Goal: Task Accomplishment & Management: Manage account settings

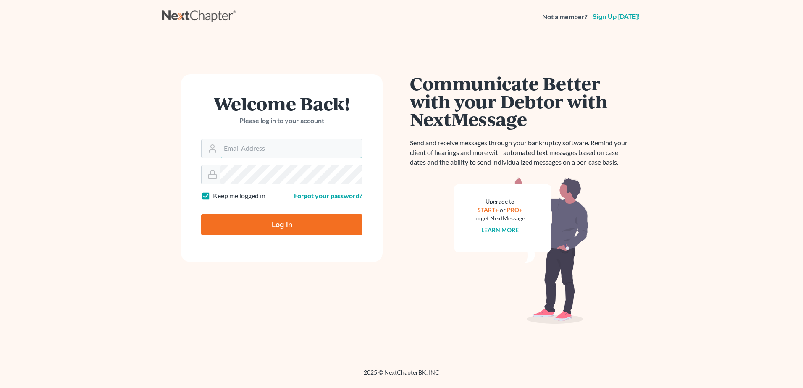
type input "[EMAIL_ADDRESS][DOMAIN_NAME]"
click at [283, 220] on input "Log In" at bounding box center [281, 224] width 161 height 21
type input "Thinking..."
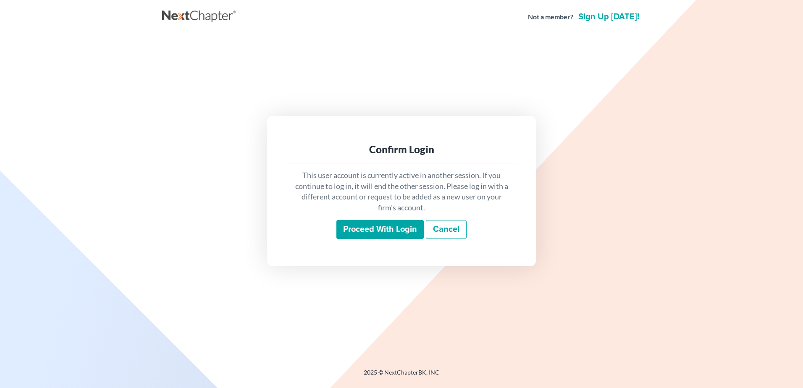
click at [378, 230] on input "Proceed with login" at bounding box center [379, 229] width 87 height 19
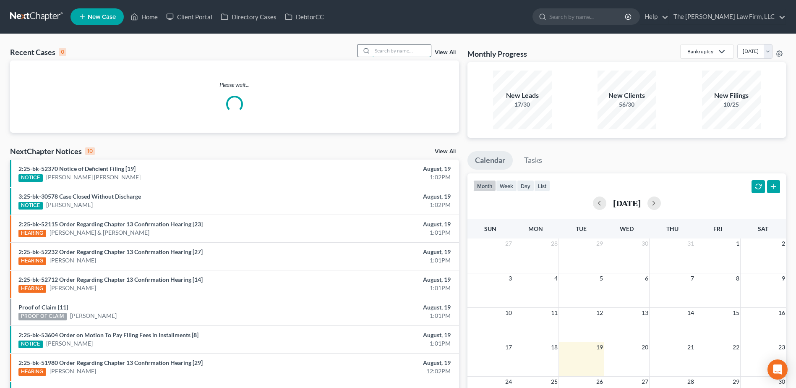
drag, startPoint x: 397, startPoint y: 52, endPoint x: 400, endPoint y: 44, distance: 8.3
click at [397, 52] on input "search" at bounding box center [401, 50] width 59 height 12
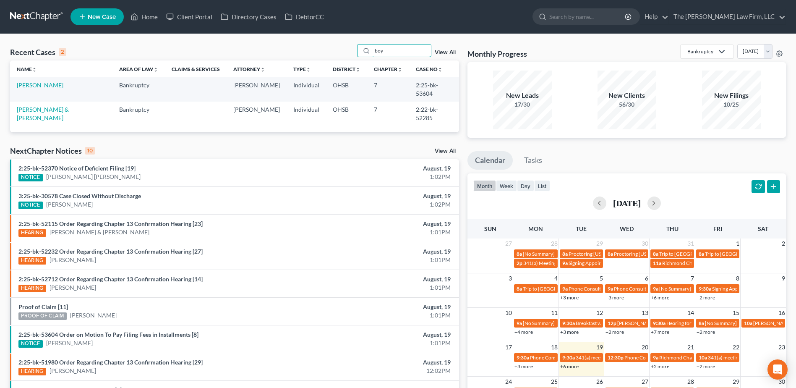
type input "boy"
click at [32, 81] on link "Boyle, Matthew" at bounding box center [40, 84] width 47 height 7
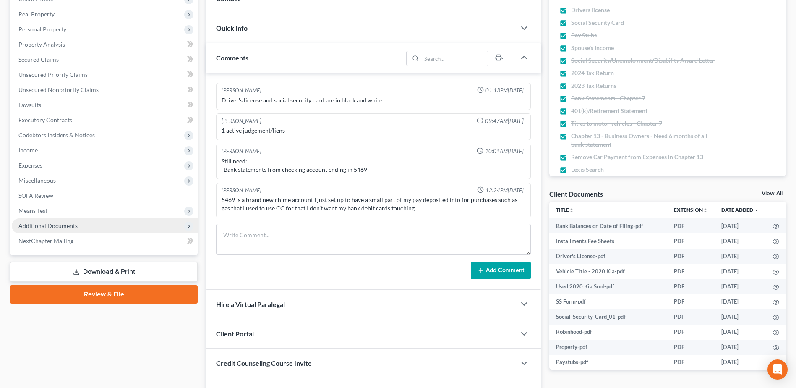
scroll to position [1, 0]
click at [75, 220] on span "Additional Documents" at bounding box center [105, 225] width 186 height 15
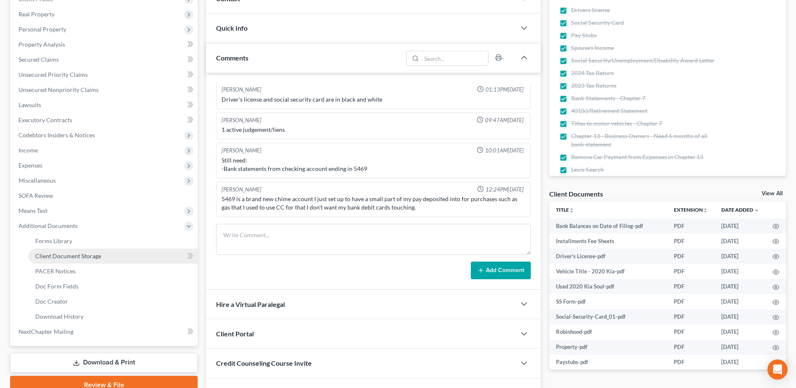
click at [66, 255] on span "Client Document Storage" at bounding box center [68, 255] width 66 height 7
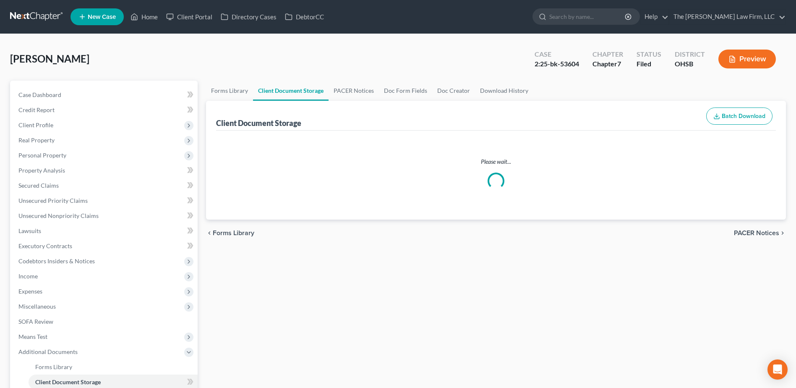
select select "7"
select select "52"
select select "61"
select select "37"
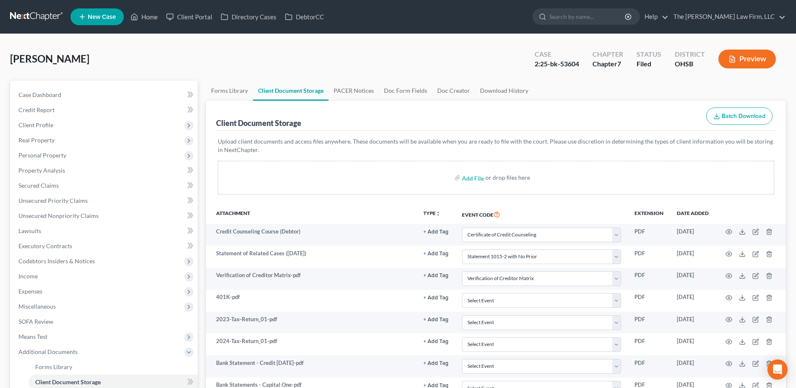
select select "7"
select select "52"
select select "61"
select select "37"
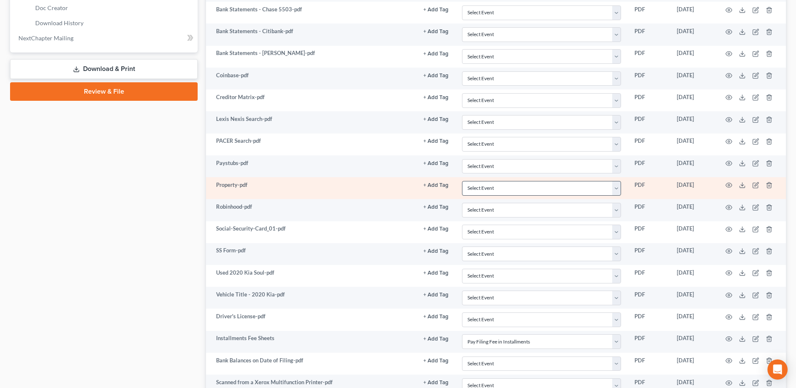
scroll to position [462, 0]
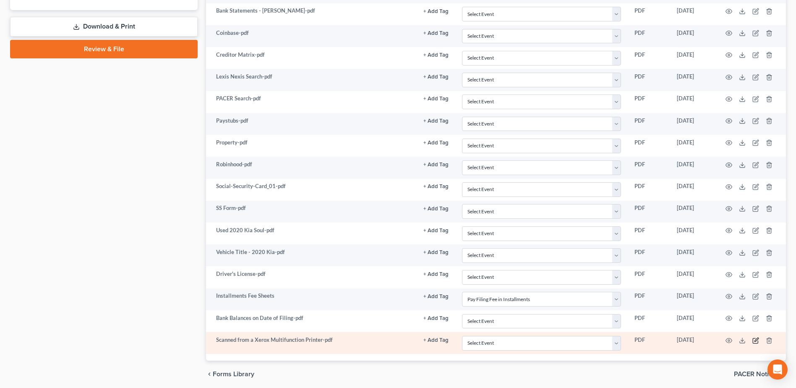
click at [757, 341] on icon "button" at bounding box center [756, 340] width 7 height 7
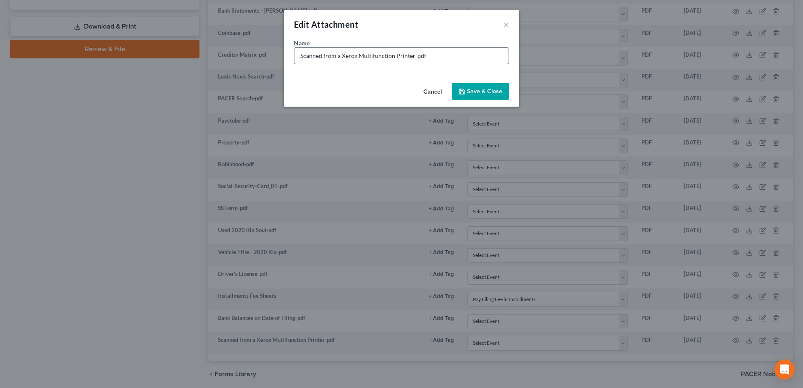
click at [346, 56] on input "Scanned from a Xerox Multifunction Printer-pdf" at bounding box center [401, 56] width 214 height 16
type input "Petition Signature Page"
click at [474, 91] on span "Save & Close" at bounding box center [484, 91] width 35 height 7
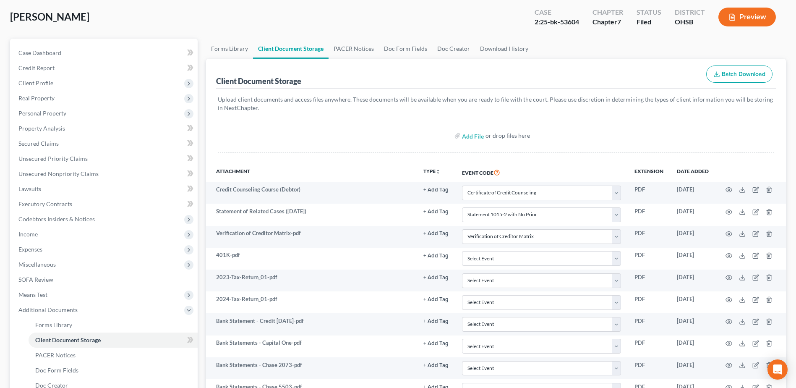
scroll to position [0, 0]
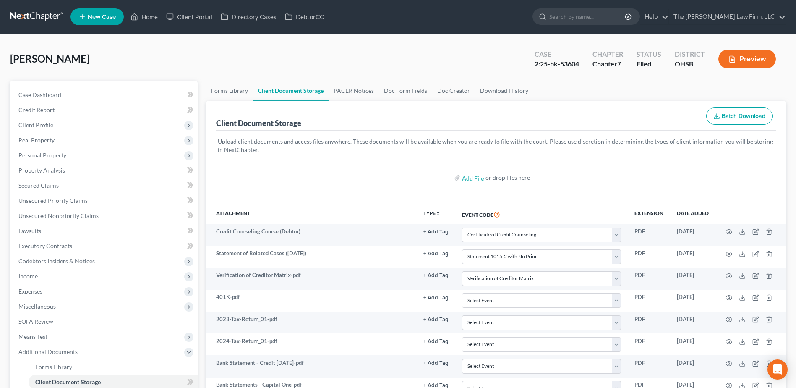
click at [42, 12] on link at bounding box center [37, 16] width 54 height 15
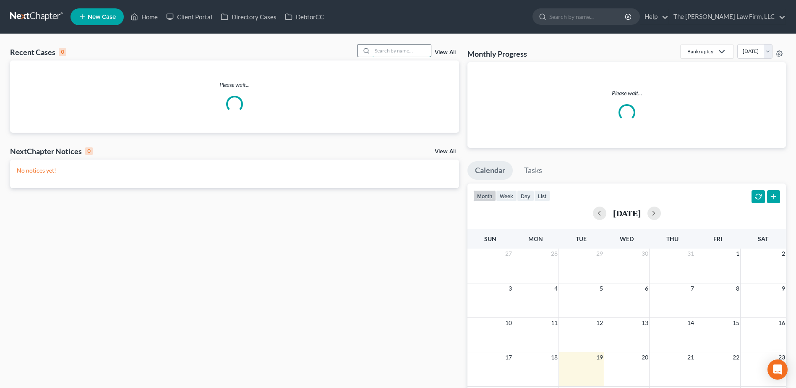
click at [396, 50] on input "search" at bounding box center [401, 50] width 59 height 12
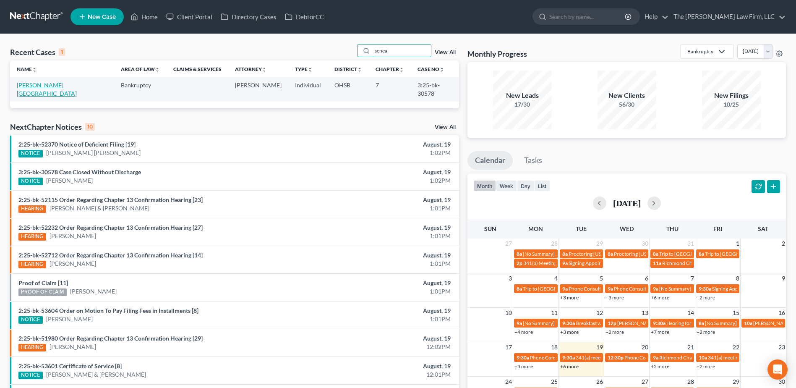
type input "senea"
click at [44, 84] on link "[PERSON_NAME][GEOGRAPHIC_DATA]" at bounding box center [47, 89] width 60 height 16
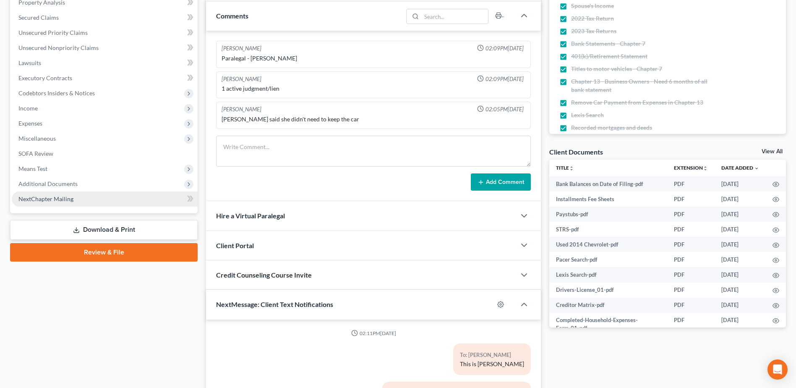
scroll to position [526, 0]
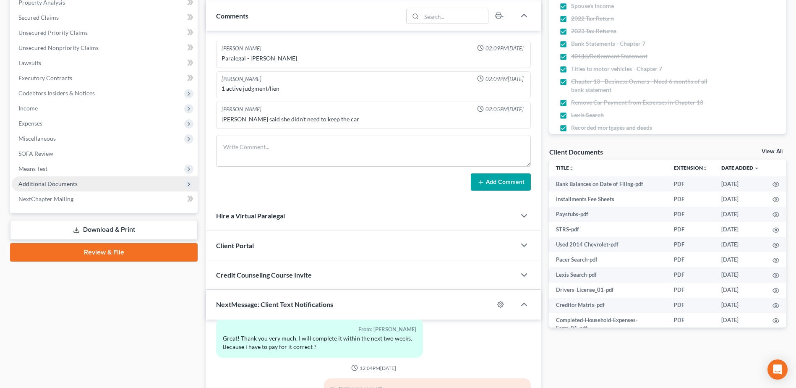
click at [49, 187] on span "Additional Documents" at bounding box center [47, 183] width 59 height 7
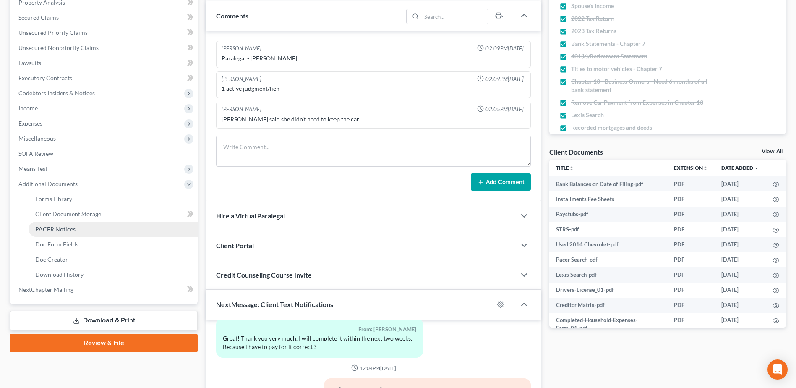
click at [59, 225] on span "PACER Notices" at bounding box center [55, 228] width 40 height 7
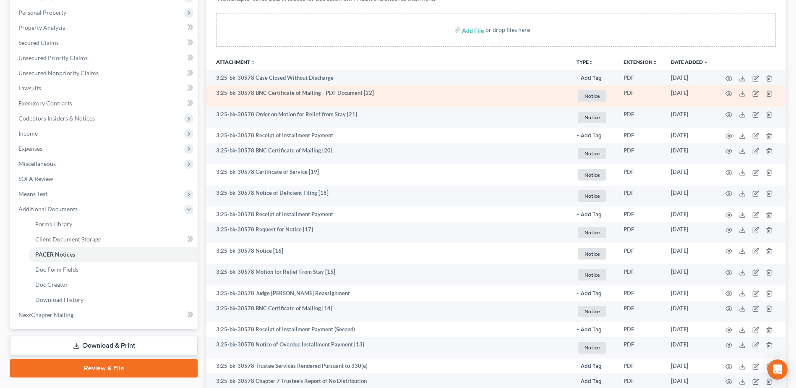
scroll to position [73, 0]
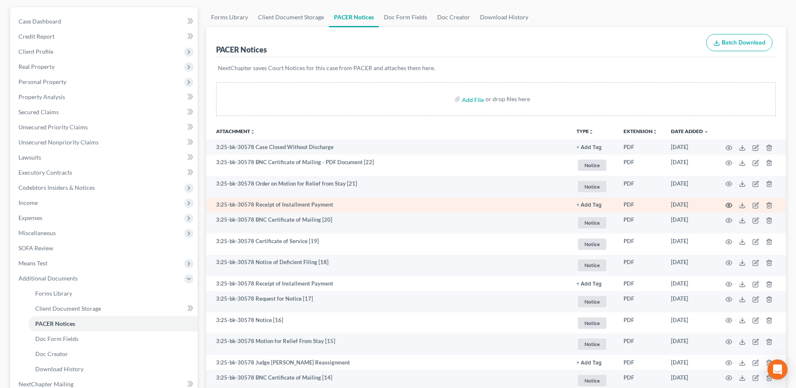
click at [729, 204] on circle "button" at bounding box center [729, 205] width 2 height 2
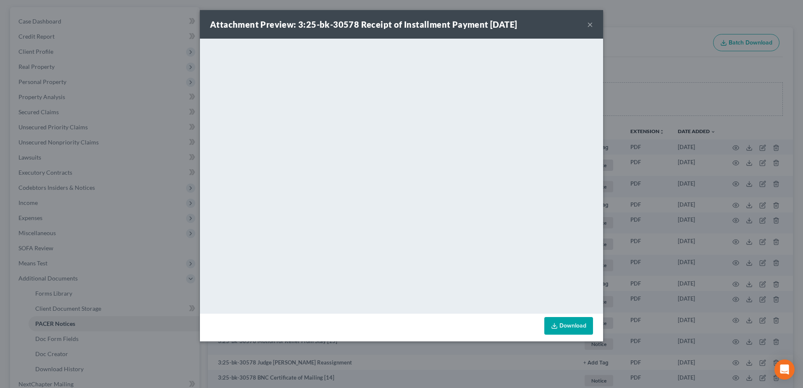
click at [589, 23] on button "×" at bounding box center [590, 24] width 6 height 10
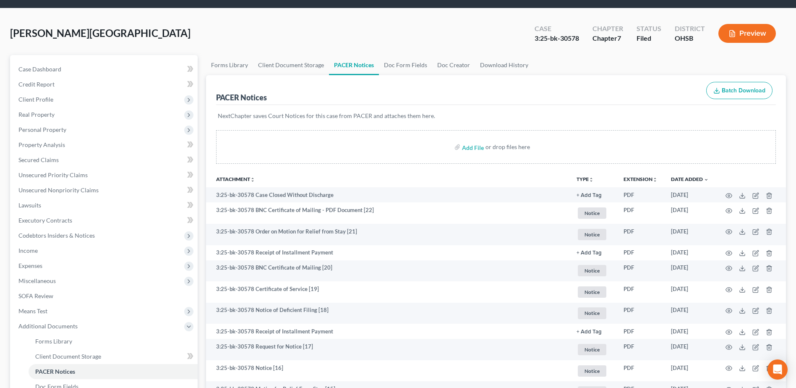
scroll to position [0, 0]
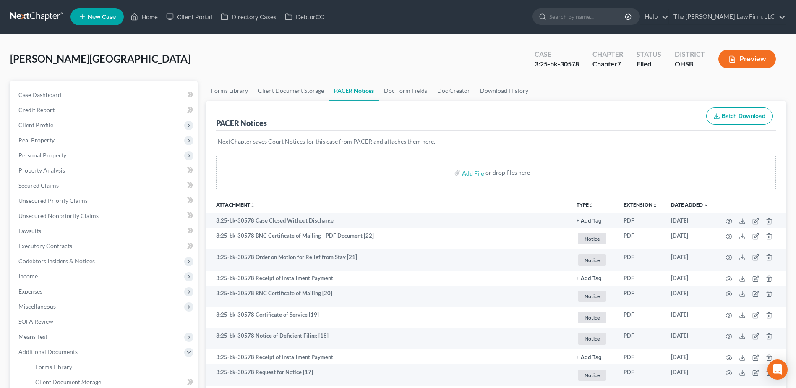
click at [53, 15] on link at bounding box center [37, 16] width 54 height 15
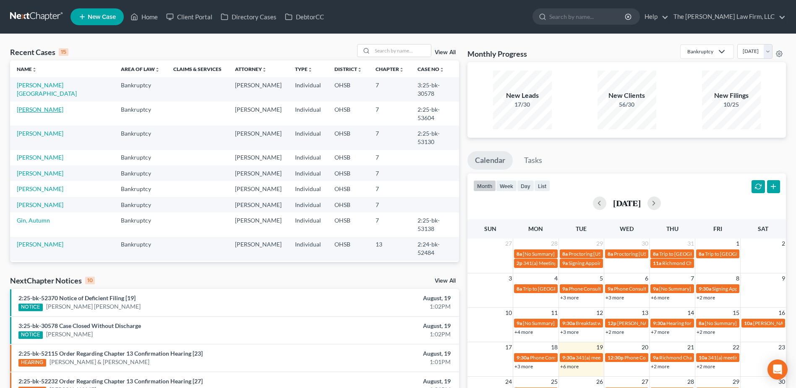
click at [35, 106] on link "Boyle, Matthew" at bounding box center [40, 109] width 47 height 7
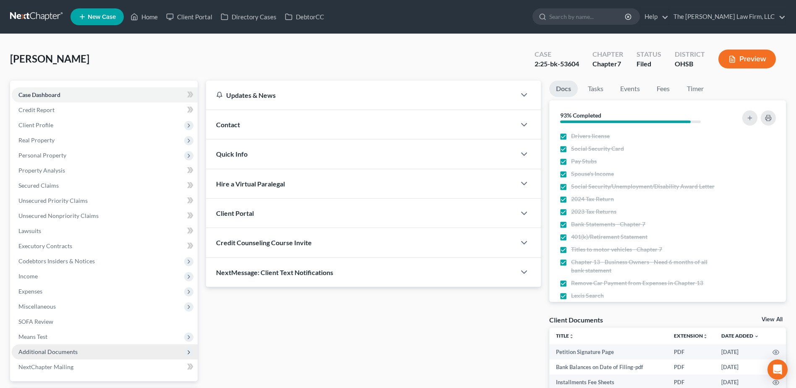
scroll to position [153, 0]
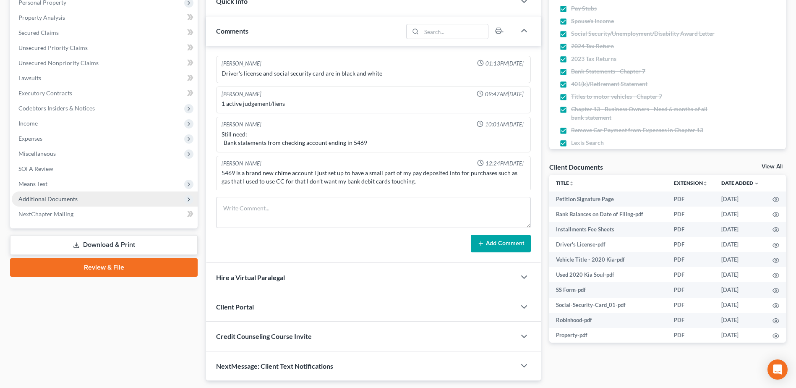
click at [56, 196] on span "Additional Documents" at bounding box center [47, 198] width 59 height 7
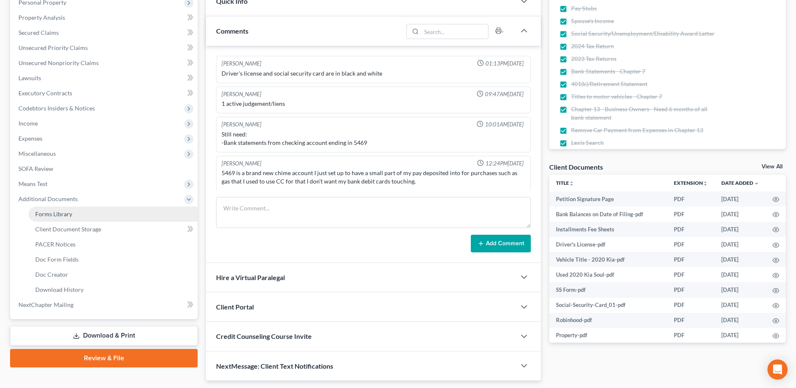
scroll to position [1, 0]
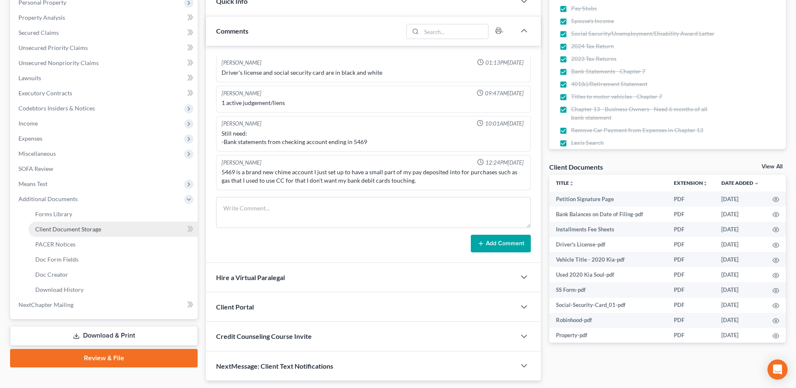
click at [58, 229] on span "Client Document Storage" at bounding box center [68, 228] width 66 height 7
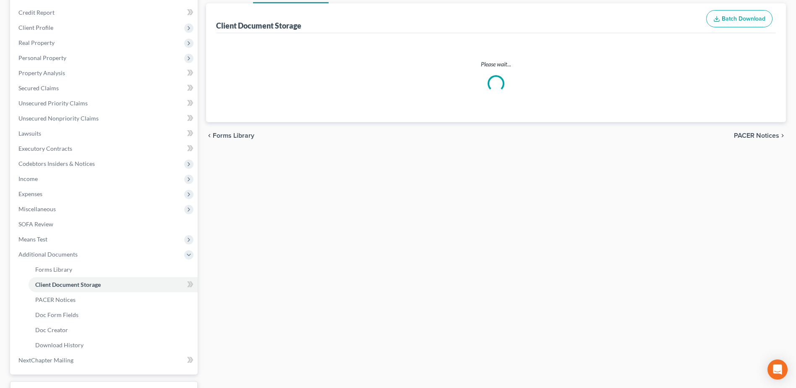
select select "7"
select select "52"
select select "61"
select select "37"
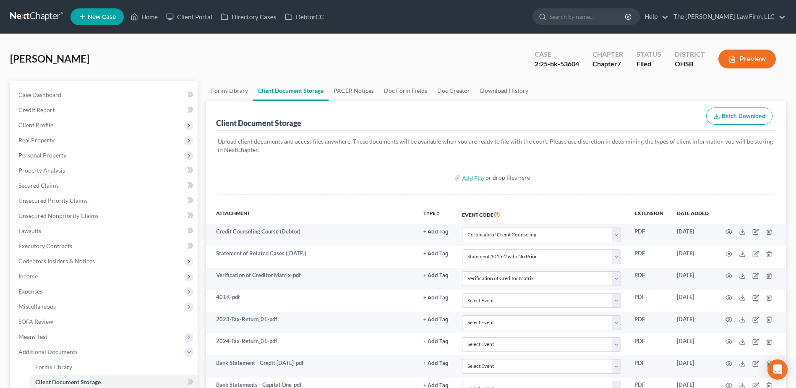
click at [39, 17] on link at bounding box center [37, 16] width 54 height 15
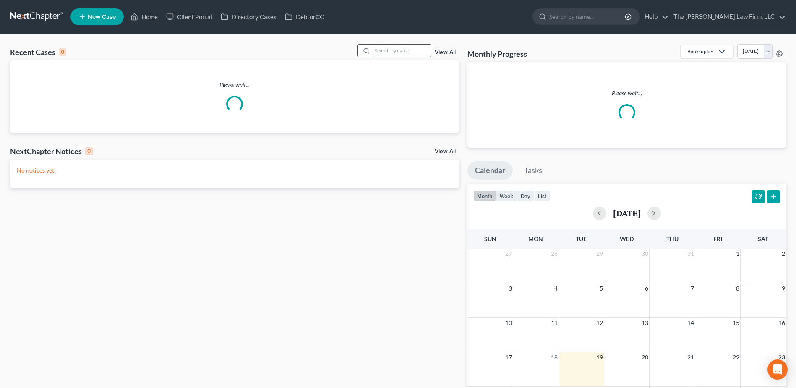
click at [386, 51] on input "search" at bounding box center [401, 50] width 59 height 12
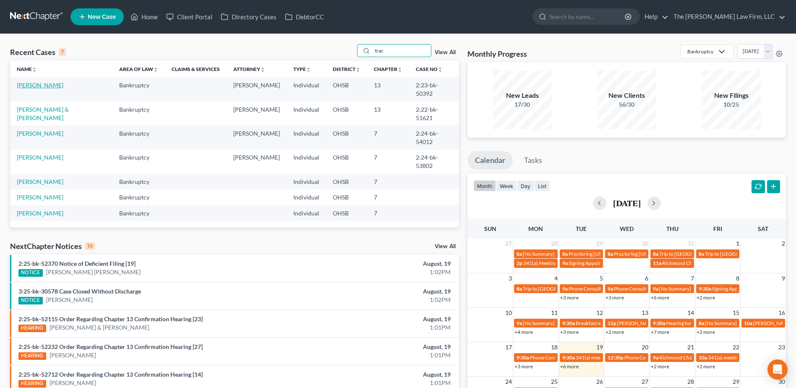
type input "trac"
click at [37, 87] on link "Maloney, Tracy" at bounding box center [40, 84] width 47 height 7
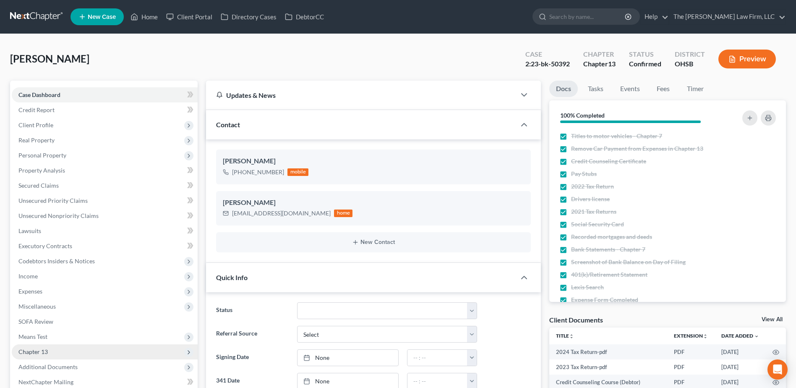
scroll to position [241, 0]
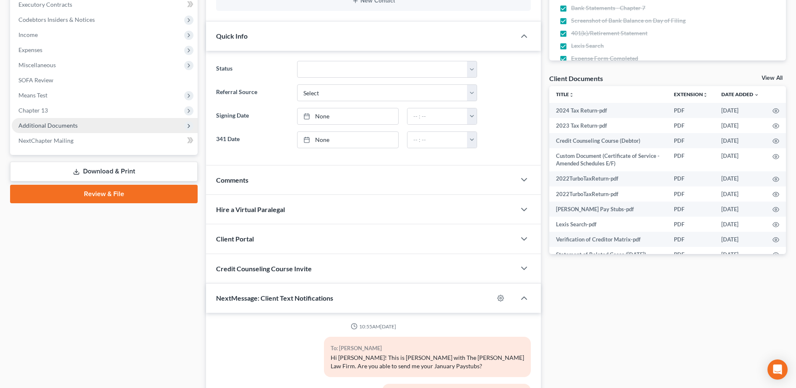
click at [36, 125] on span "Additional Documents" at bounding box center [47, 125] width 59 height 7
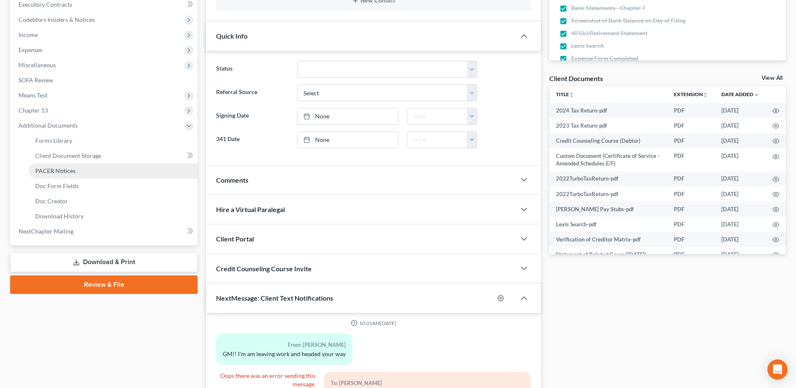
click at [55, 167] on span "PACER Notices" at bounding box center [55, 170] width 40 height 7
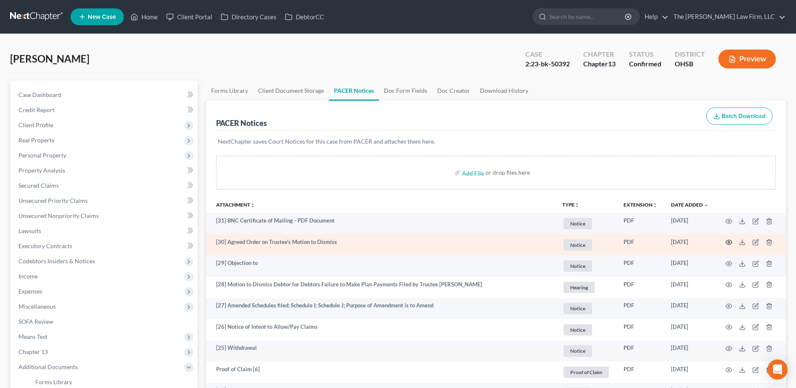
click at [730, 243] on icon "button" at bounding box center [729, 242] width 7 height 7
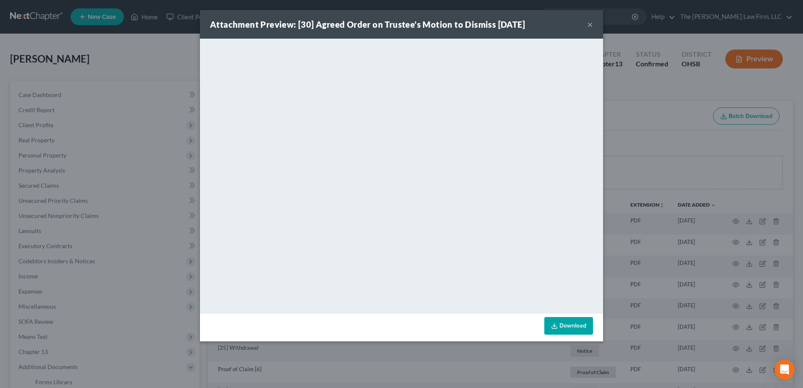
click at [589, 24] on button "×" at bounding box center [590, 24] width 6 height 10
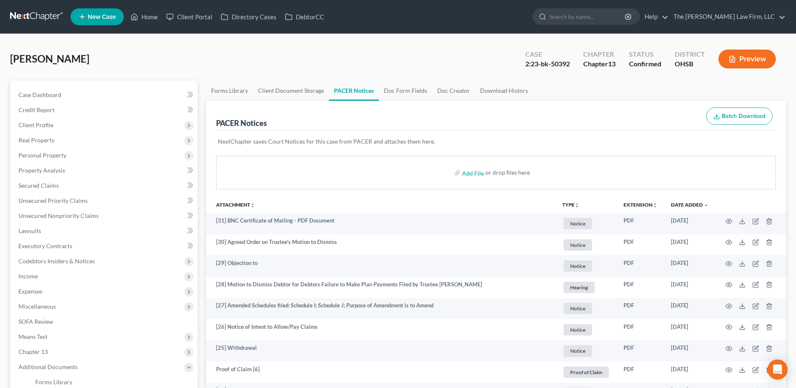
click at [37, 10] on link at bounding box center [37, 16] width 54 height 15
